Goal: Information Seeking & Learning: Compare options

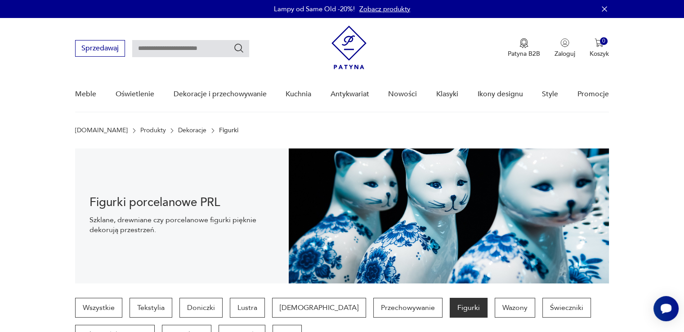
click at [352, 48] on img at bounding box center [349, 48] width 35 height 44
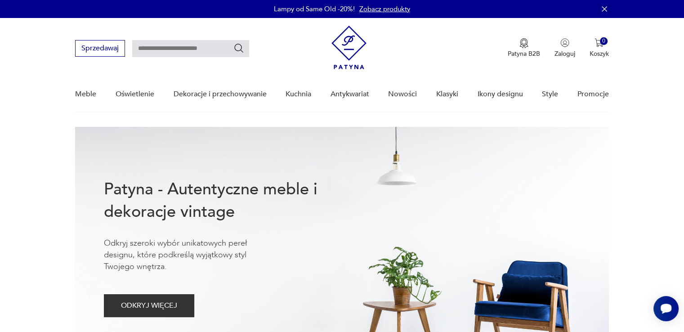
click at [169, 49] on input "text" at bounding box center [190, 48] width 117 height 17
type input "*****"
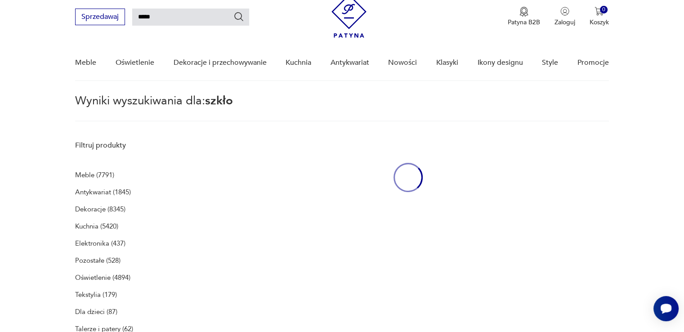
scroll to position [32, 0]
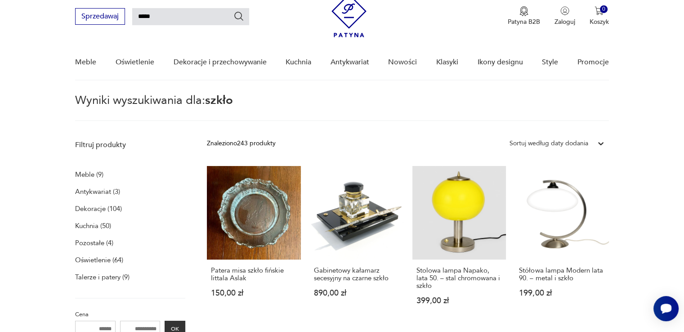
click at [94, 206] on p "Dekoracje (104)" at bounding box center [98, 208] width 47 height 13
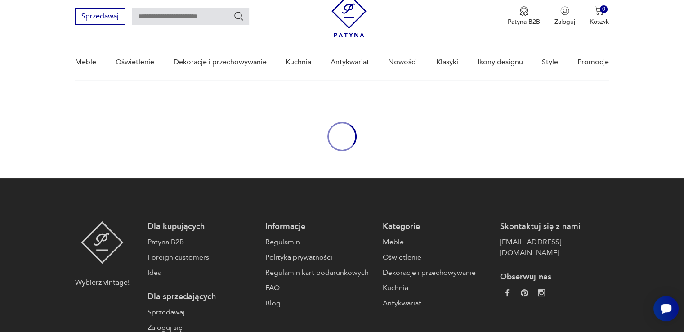
type input "*****"
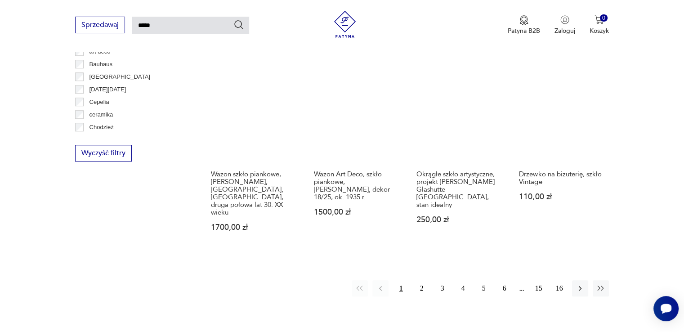
scroll to position [810, 0]
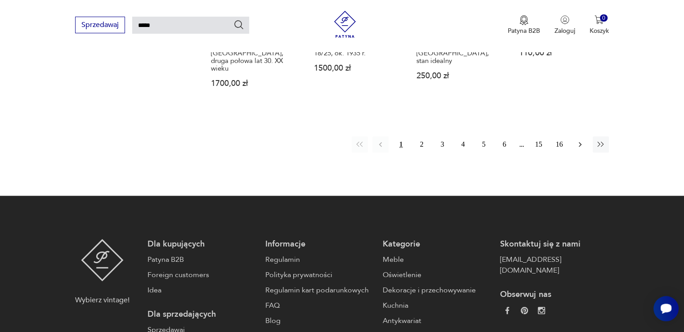
click at [581, 140] on icon "button" at bounding box center [580, 144] width 9 height 9
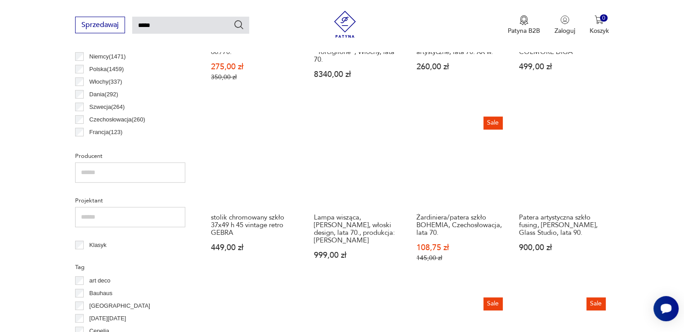
scroll to position [662, 0]
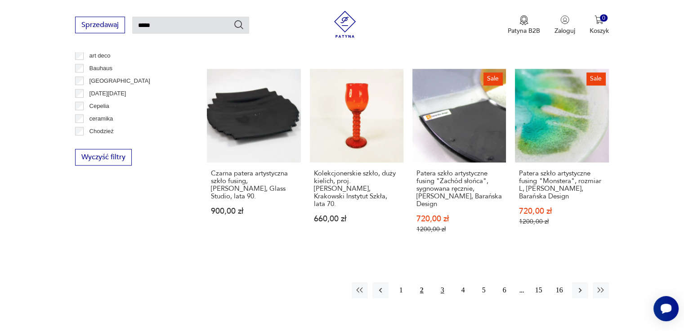
click at [444, 282] on button "3" at bounding box center [443, 290] width 16 height 16
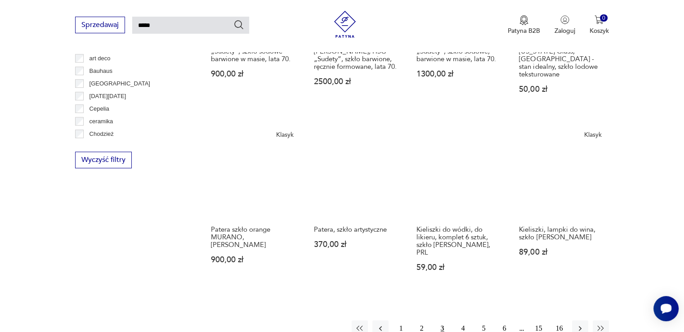
scroll to position [662, 0]
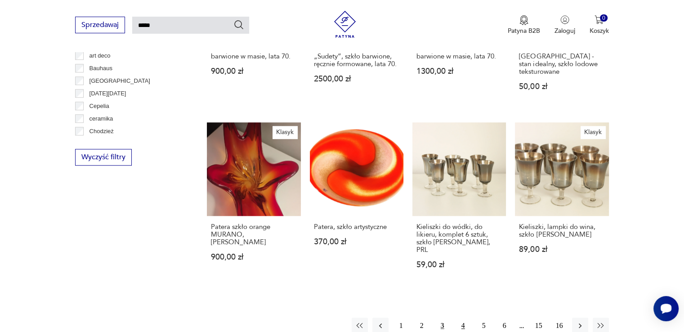
click at [463, 318] on button "4" at bounding box center [463, 326] width 16 height 16
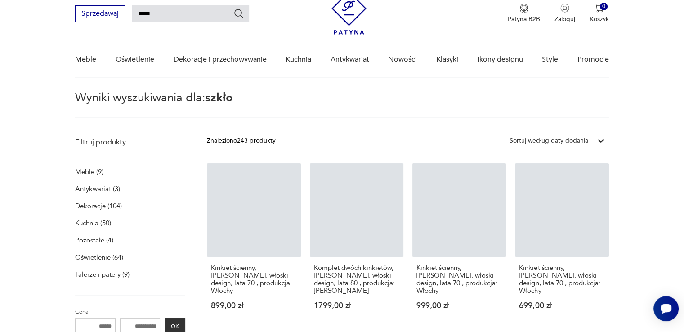
scroll to position [32, 0]
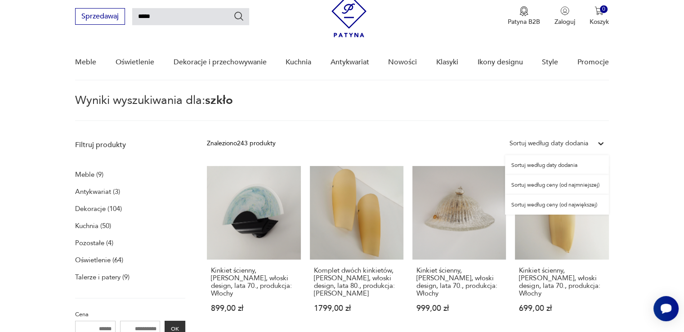
click at [599, 141] on icon at bounding box center [600, 143] width 9 height 9
click at [587, 185] on div "Sortuj według ceny (od najmniejszej)" at bounding box center [557, 185] width 104 height 20
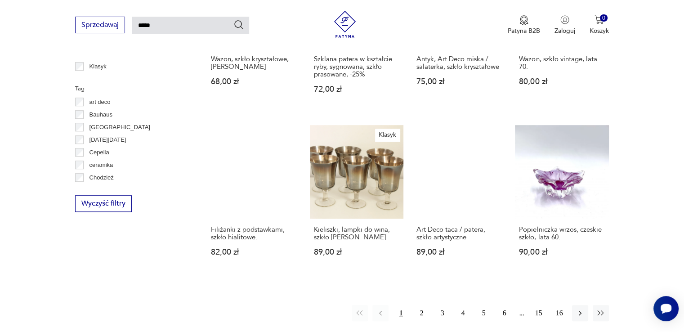
scroll to position [617, 0]
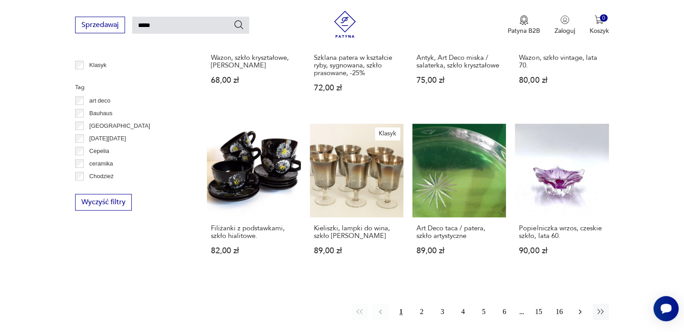
click at [580, 309] on icon "button" at bounding box center [580, 311] width 3 height 5
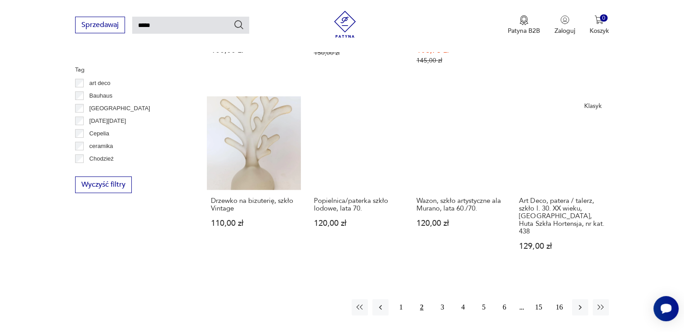
scroll to position [707, 0]
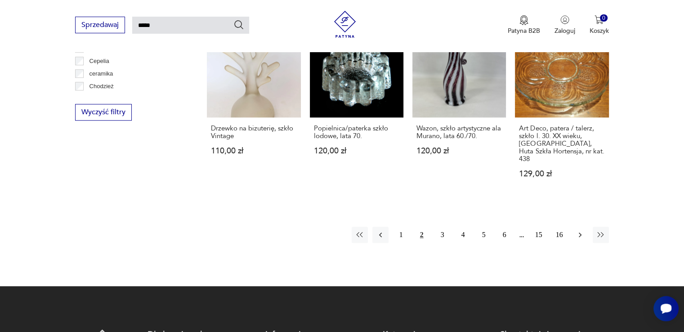
click at [580, 233] on icon "button" at bounding box center [580, 235] width 3 height 5
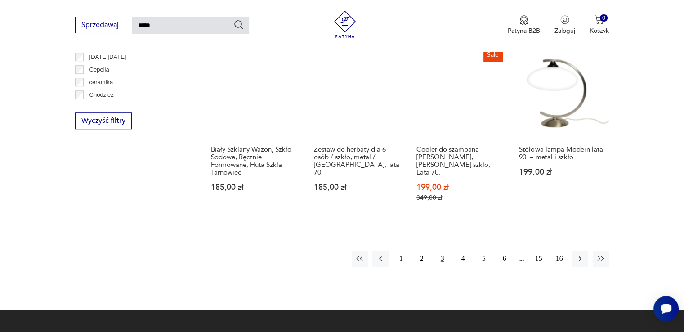
scroll to position [707, 0]
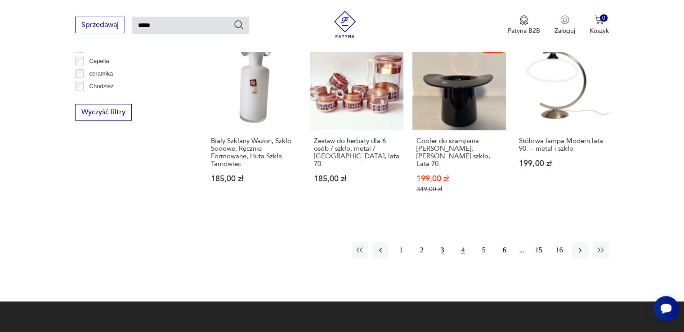
click at [464, 242] on button "4" at bounding box center [463, 250] width 16 height 16
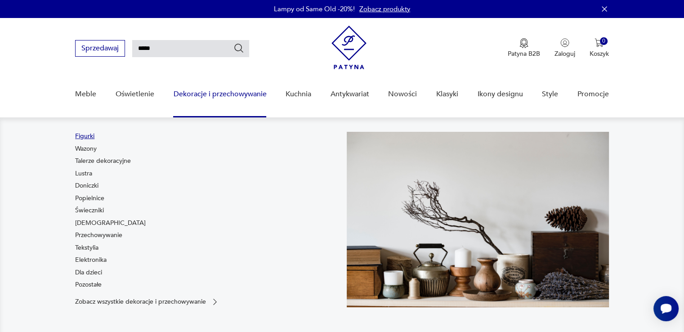
click at [86, 134] on link "Figurki" at bounding box center [84, 136] width 19 height 9
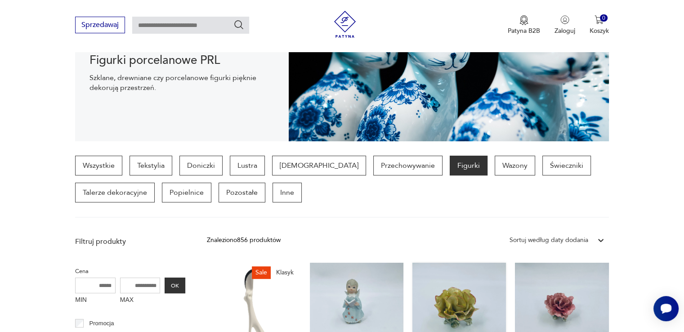
scroll to position [242, 0]
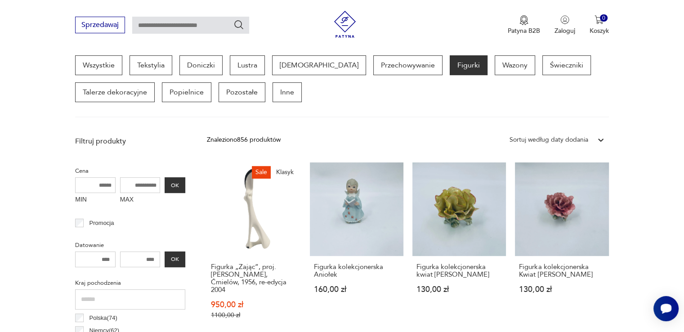
click at [599, 141] on icon at bounding box center [600, 139] width 9 height 9
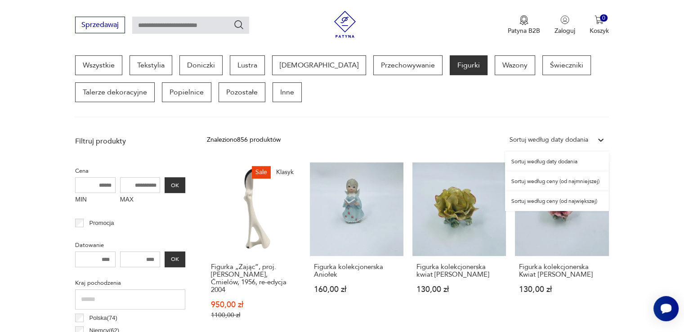
click at [579, 181] on div "Sortuj według ceny (od najmniejszej)" at bounding box center [557, 181] width 104 height 20
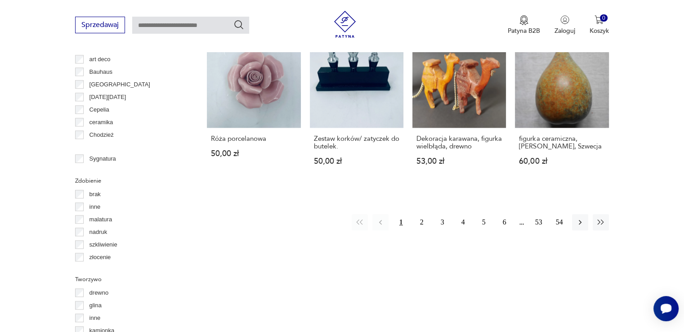
scroll to position [868, 0]
click at [582, 217] on icon "button" at bounding box center [580, 221] width 9 height 9
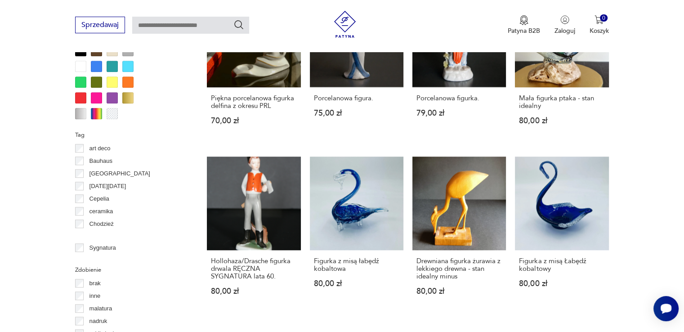
scroll to position [958, 0]
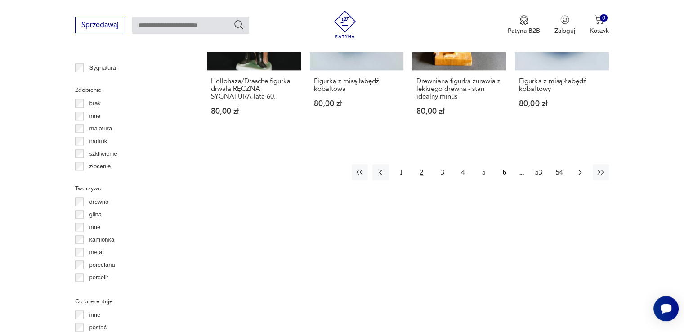
click at [578, 168] on icon "button" at bounding box center [580, 172] width 9 height 9
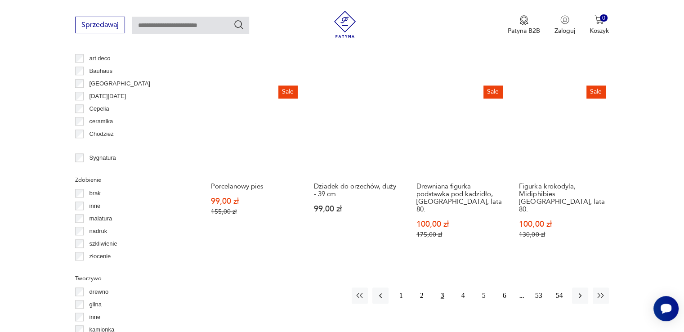
scroll to position [958, 0]
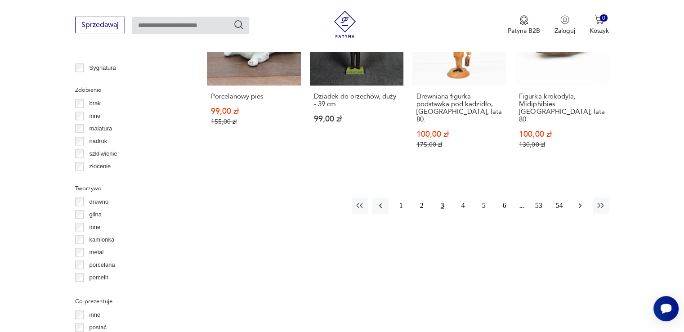
click at [583, 201] on icon "button" at bounding box center [580, 205] width 9 height 9
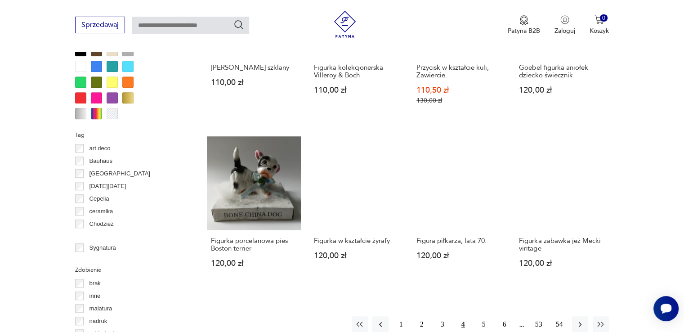
scroll to position [868, 0]
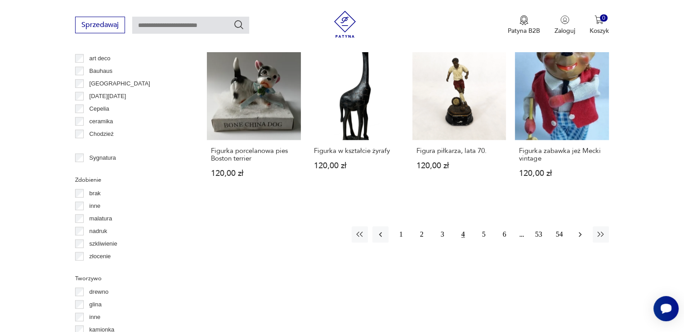
click at [581, 233] on icon "button" at bounding box center [580, 234] width 9 height 9
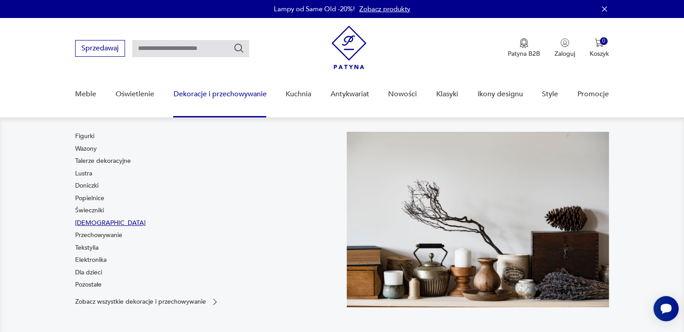
click at [84, 220] on link "Bibeloty" at bounding box center [110, 223] width 71 height 9
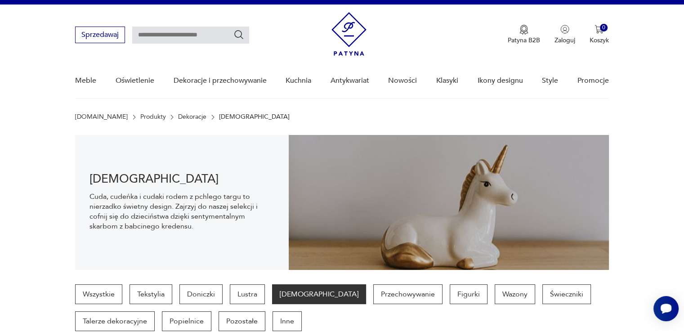
scroll to position [58, 0]
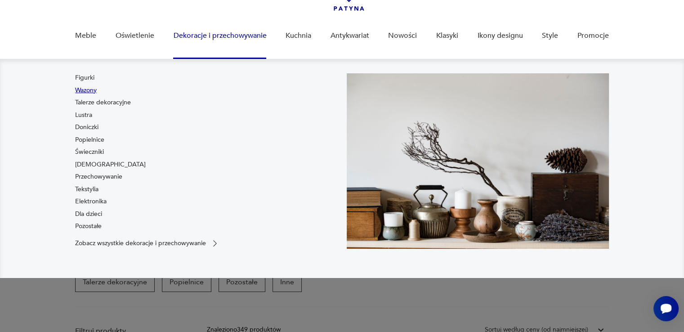
click at [83, 92] on link "Wazony" at bounding box center [86, 90] width 22 height 9
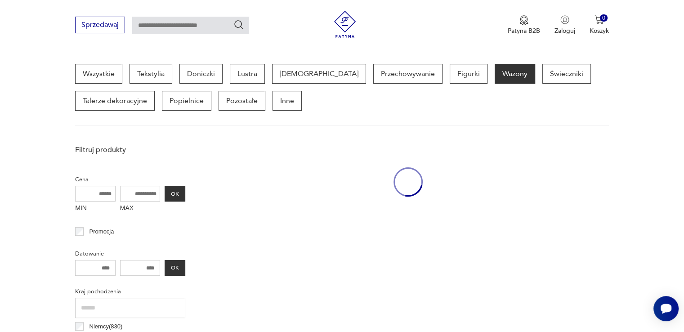
scroll to position [238, 0]
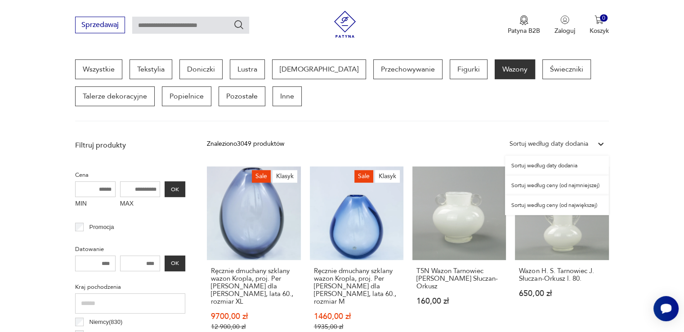
click at [600, 141] on icon at bounding box center [600, 143] width 9 height 9
click at [581, 186] on div "Sortuj według ceny (od najmniejszej)" at bounding box center [557, 185] width 104 height 20
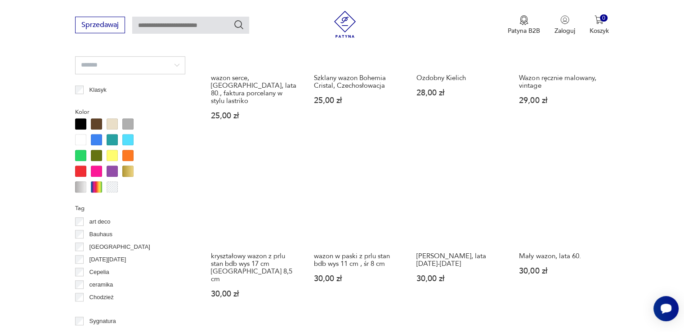
scroll to position [958, 0]
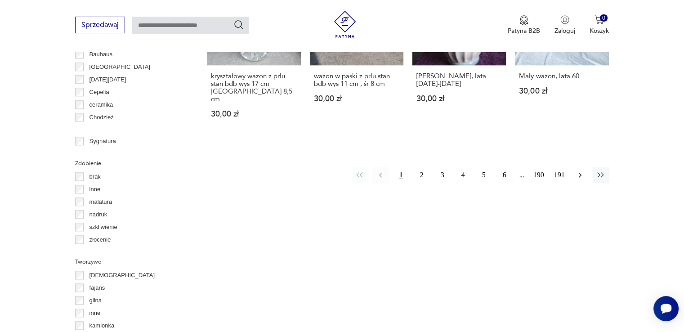
click at [578, 170] on icon "button" at bounding box center [580, 174] width 9 height 9
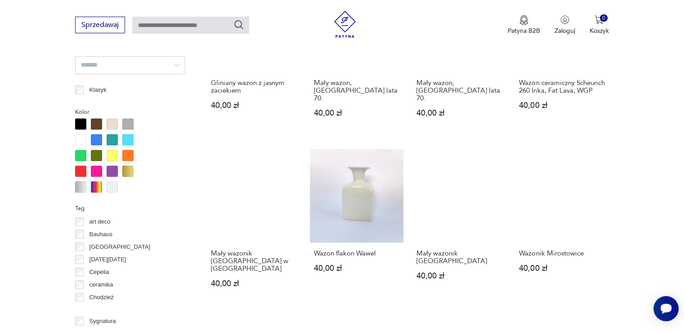
scroll to position [913, 0]
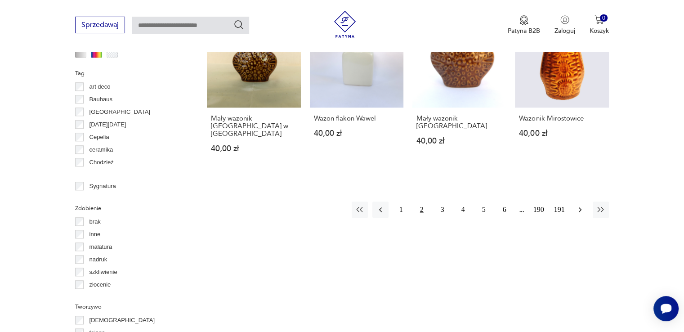
click at [578, 205] on icon "button" at bounding box center [580, 209] width 9 height 9
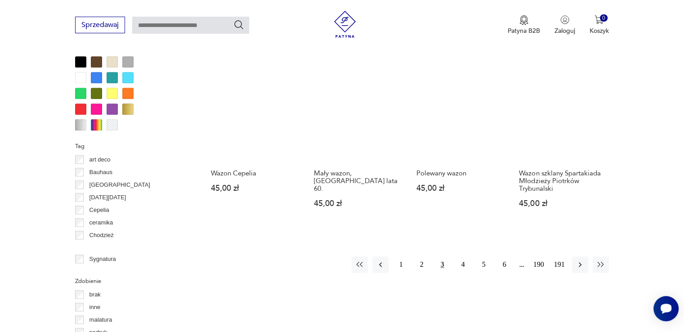
scroll to position [868, 0]
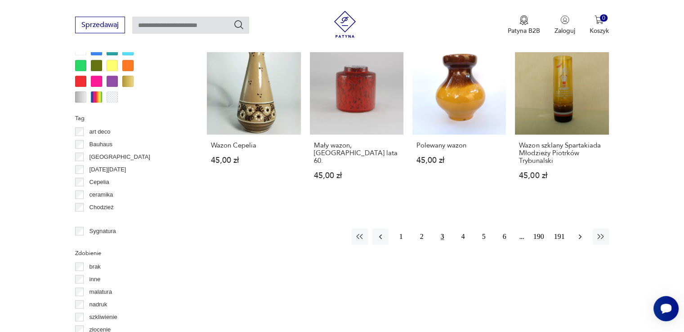
click at [578, 232] on icon "button" at bounding box center [580, 236] width 9 height 9
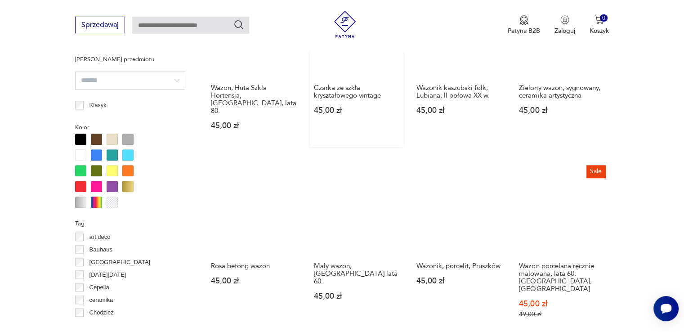
scroll to position [868, 0]
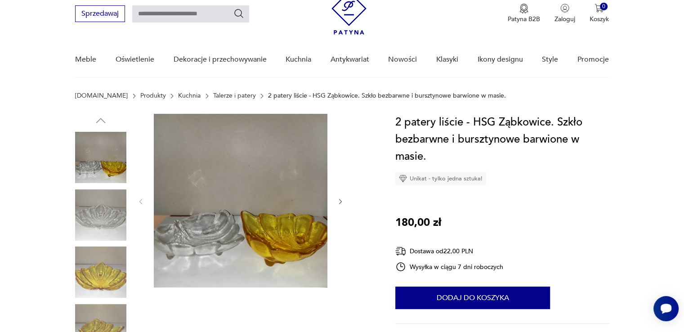
scroll to position [90, 0]
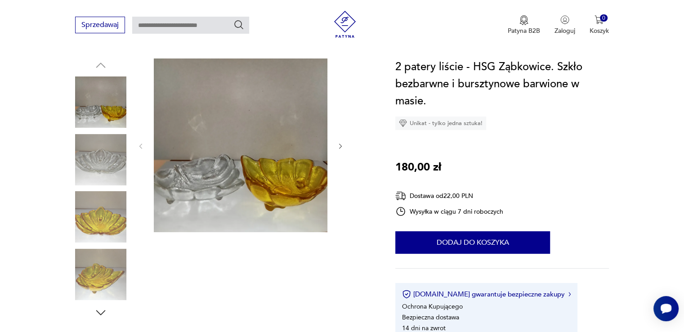
click at [338, 145] on icon "button" at bounding box center [341, 147] width 8 height 8
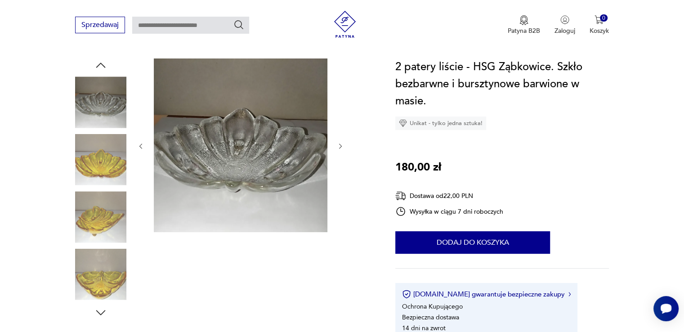
click at [338, 145] on icon "button" at bounding box center [341, 147] width 8 height 8
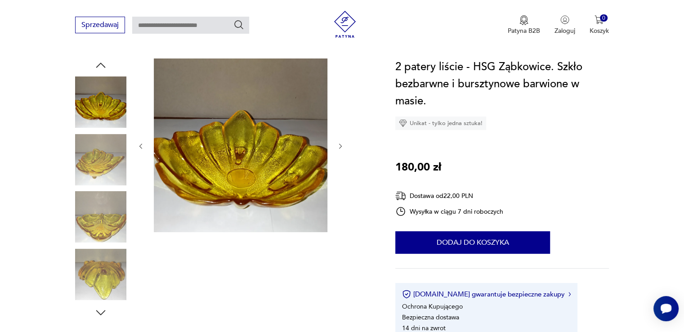
click at [338, 145] on icon "button" at bounding box center [341, 147] width 8 height 8
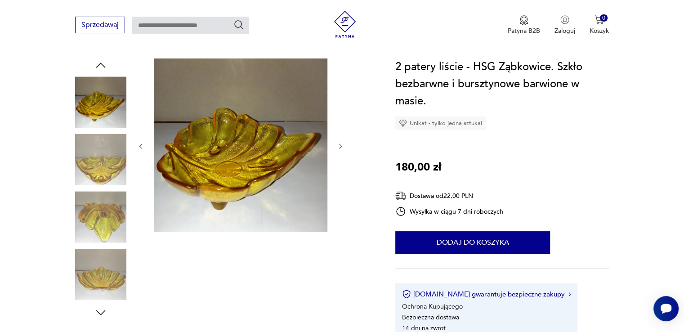
click at [338, 145] on icon "button" at bounding box center [341, 147] width 8 height 8
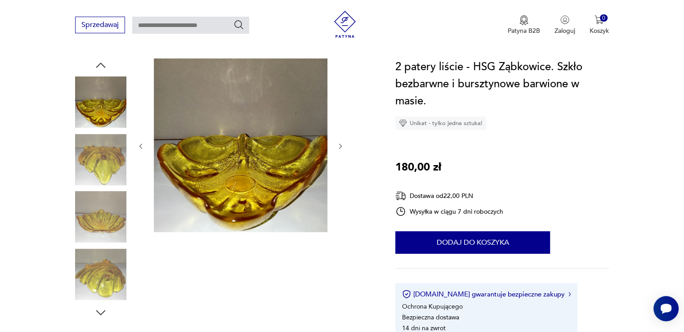
click at [338, 145] on icon "button" at bounding box center [341, 147] width 8 height 8
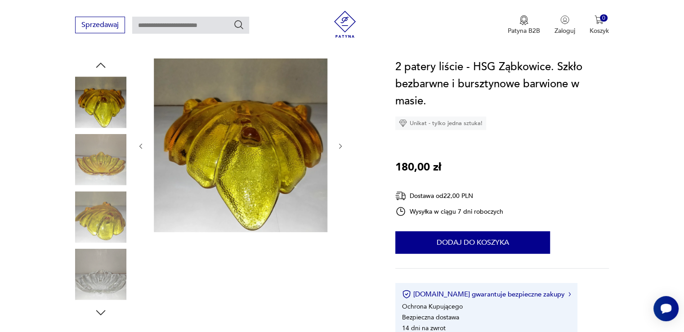
click at [338, 145] on icon "button" at bounding box center [341, 147] width 8 height 8
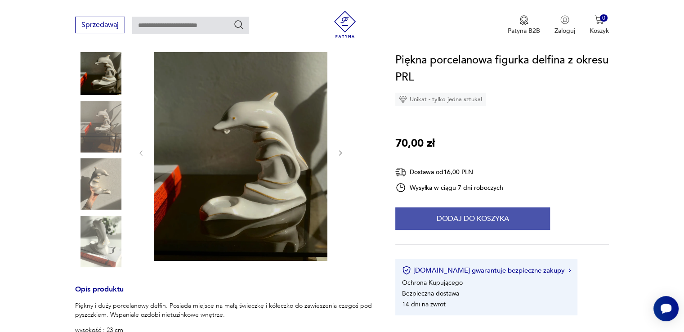
scroll to position [135, 0]
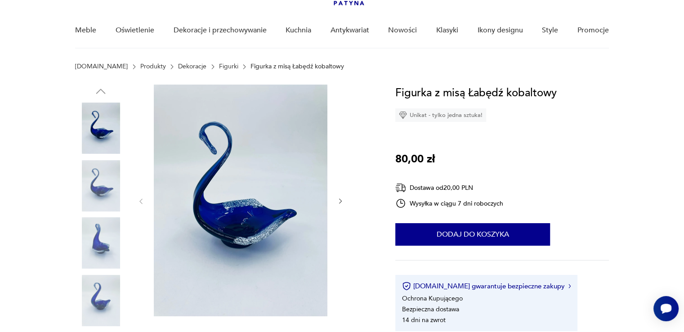
scroll to position [90, 0]
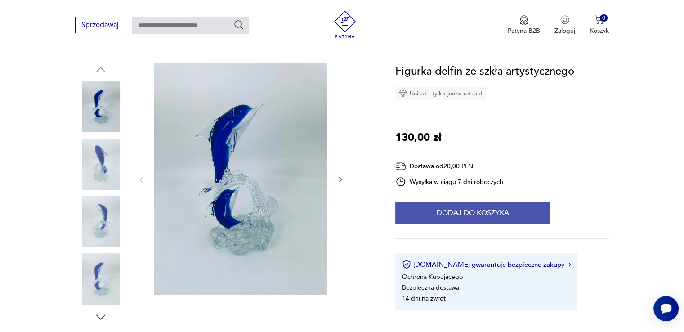
scroll to position [90, 0]
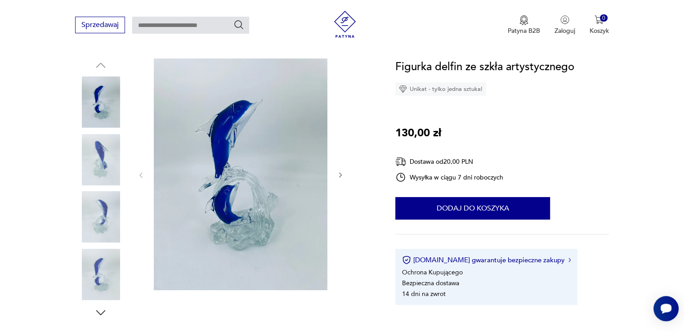
click at [341, 172] on icon "button" at bounding box center [341, 175] width 8 height 8
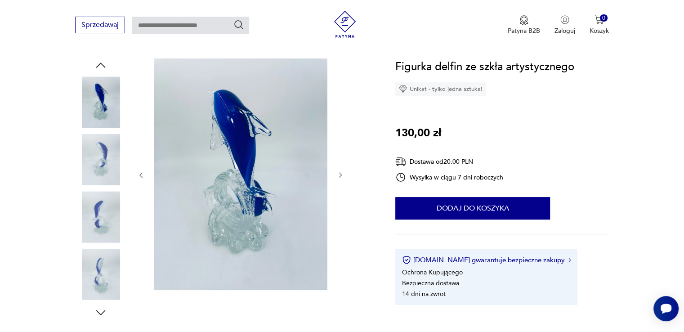
click at [341, 172] on icon "button" at bounding box center [341, 175] width 8 height 8
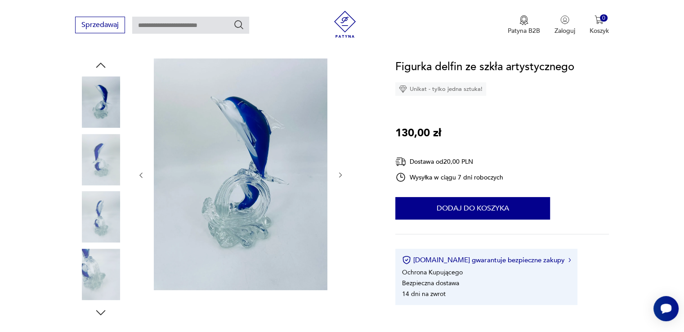
click at [341, 172] on icon "button" at bounding box center [341, 175] width 8 height 8
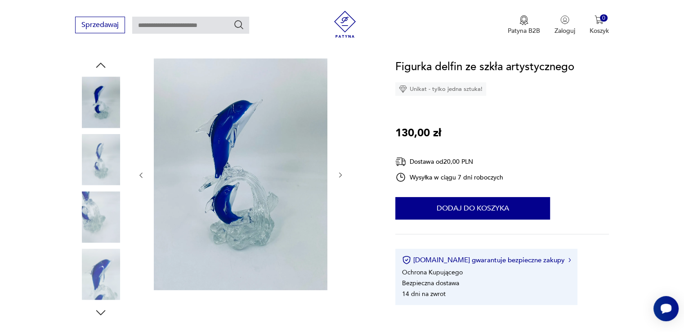
click at [341, 172] on icon "button" at bounding box center [341, 175] width 8 height 8
